Goal: Check status: Check status

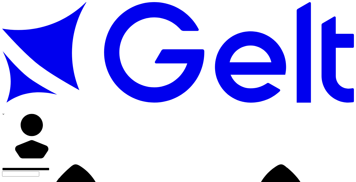
scroll to position [24, 0]
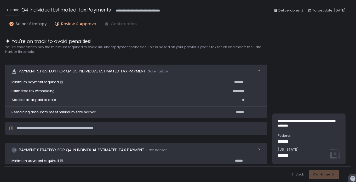
click at [16, 10] on div "Back" at bounding box center [12, 10] width 14 height 6
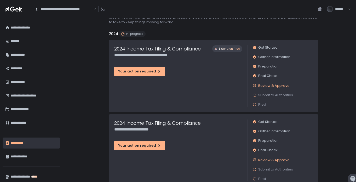
scroll to position [18, 0]
